Goal: Use online tool/utility: Use online tool/utility

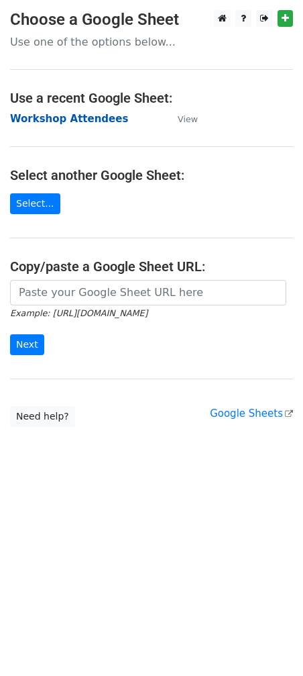
click at [83, 119] on strong "Workshop Attendees" at bounding box center [69, 119] width 118 height 12
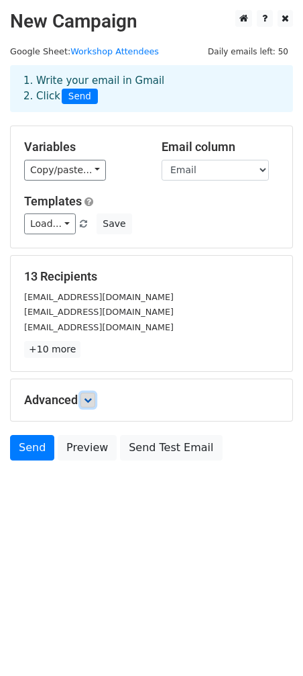
click at [90, 398] on icon at bounding box center [88, 400] width 8 height 8
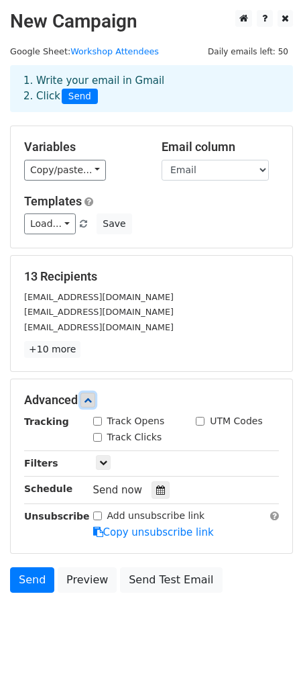
click at [90, 398] on icon at bounding box center [88, 400] width 8 height 8
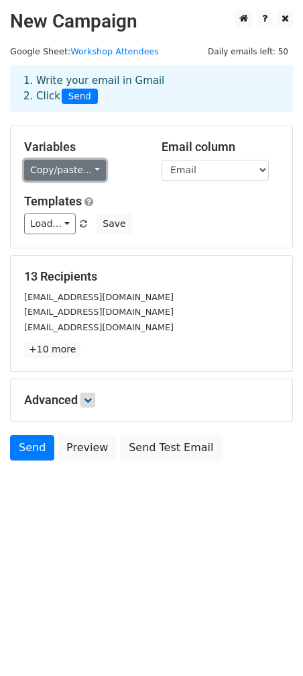
click at [52, 168] on link "Copy/paste..." at bounding box center [65, 170] width 82 height 21
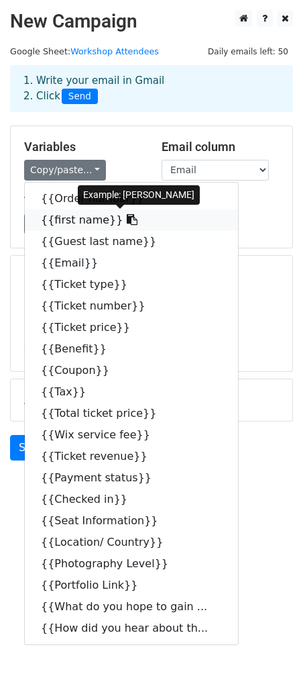
click at [127, 222] on icon at bounding box center [132, 219] width 11 height 11
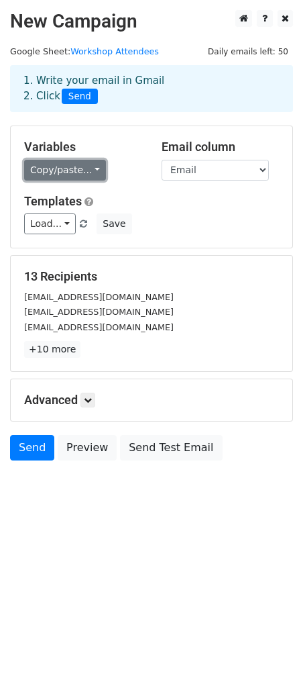
click at [66, 171] on link "Copy/paste..." at bounding box center [65, 170] width 82 height 21
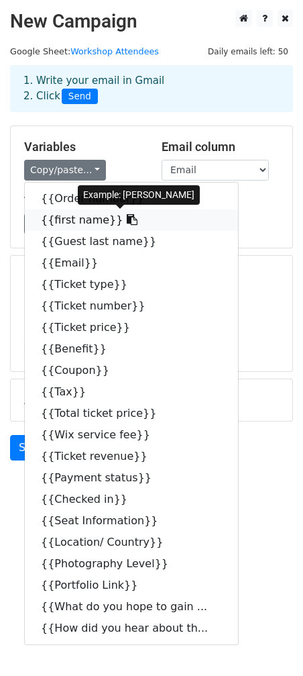
click at [78, 216] on link "{{first name}}" at bounding box center [131, 219] width 213 height 21
